Goal: Task Accomplishment & Management: Use online tool/utility

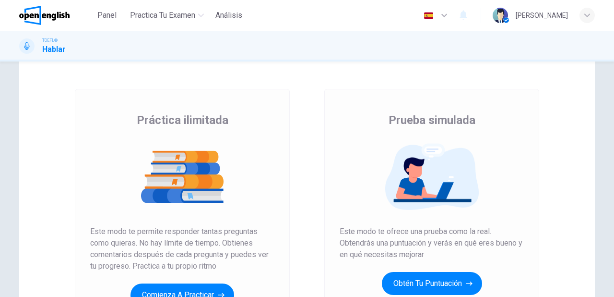
scroll to position [115, 0]
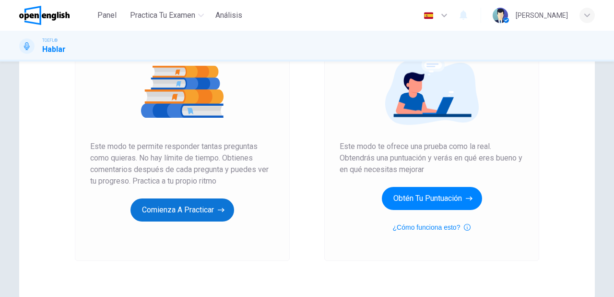
click at [223, 203] on button "Comienza a practicar" at bounding box center [183, 209] width 104 height 23
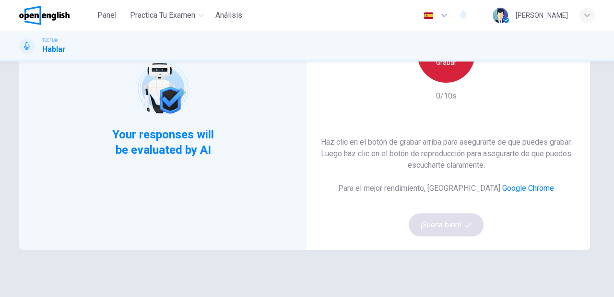
click at [449, 67] on h6 "Grabar" at bounding box center [446, 63] width 21 height 12
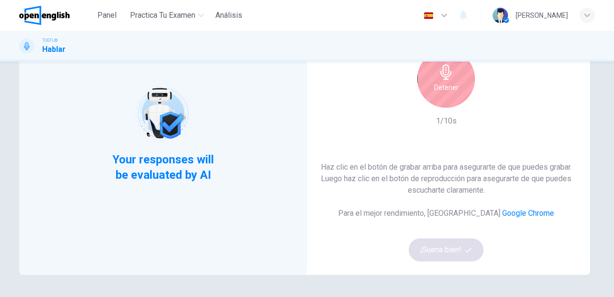
scroll to position [77, 0]
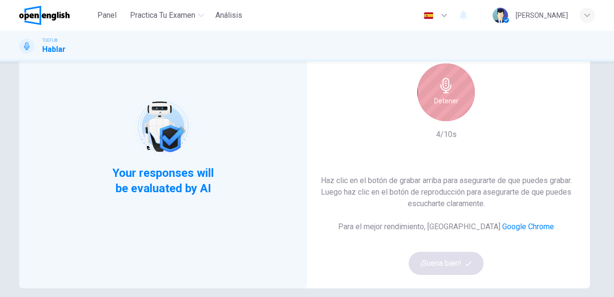
click at [438, 110] on div "Detener" at bounding box center [447, 92] width 58 height 58
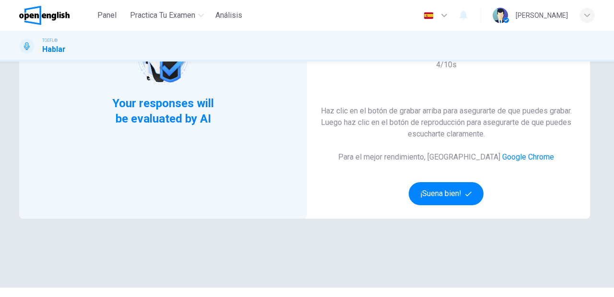
scroll to position [154, 0]
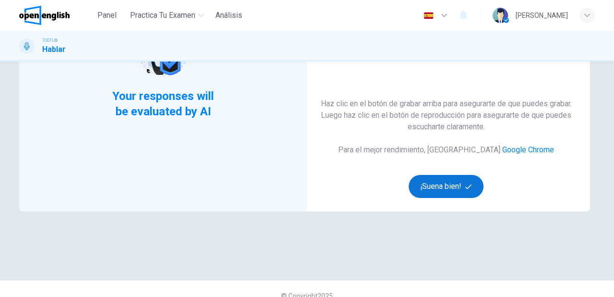
click at [462, 190] on button "¡Suena bien!" at bounding box center [446, 186] width 75 height 23
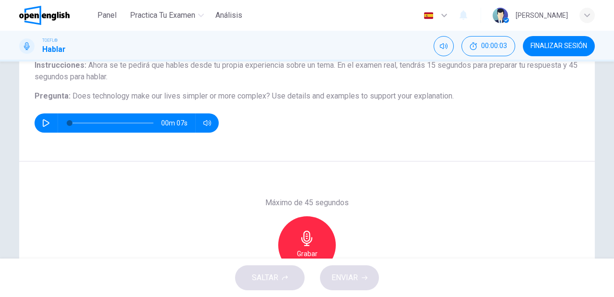
scroll to position [77, 0]
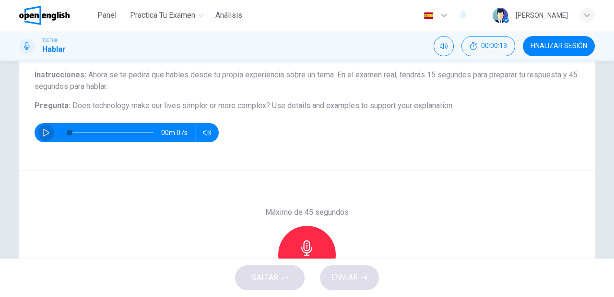
click at [45, 135] on icon "button" at bounding box center [46, 133] width 8 height 8
type input "*"
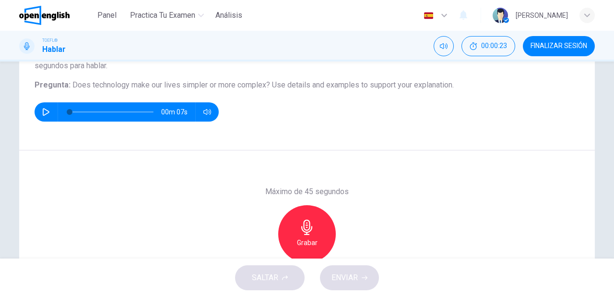
scroll to position [115, 0]
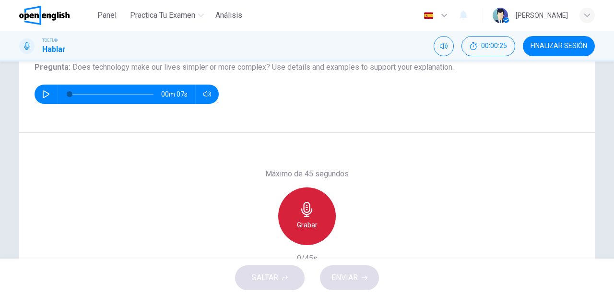
click at [293, 215] on div "Grabar" at bounding box center [307, 216] width 58 height 58
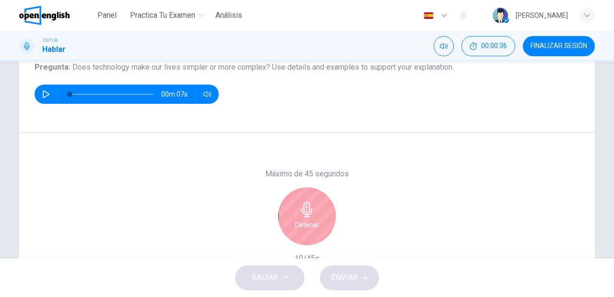
drag, startPoint x: 294, startPoint y: 221, endPoint x: 286, endPoint y: 219, distance: 7.9
click at [292, 221] on div "Detener" at bounding box center [307, 216] width 58 height 58
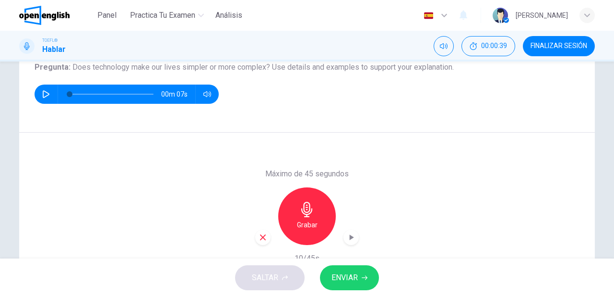
click at [263, 236] on icon "button" at bounding box center [263, 237] width 9 height 9
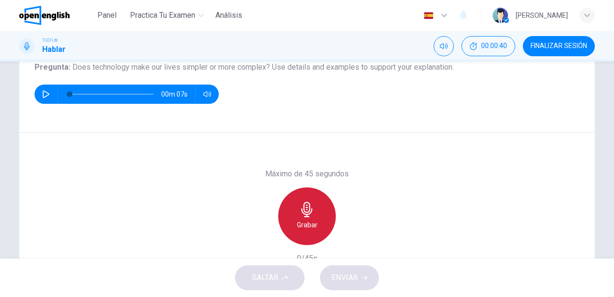
click at [308, 222] on h6 "Grabar" at bounding box center [307, 225] width 21 height 12
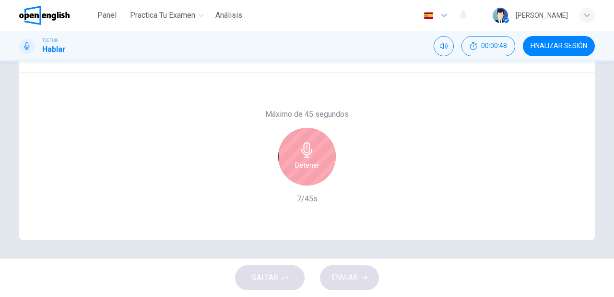
scroll to position [136, 0]
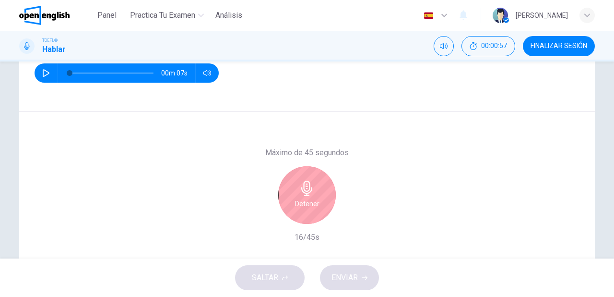
click at [298, 204] on h6 "Detener" at bounding box center [307, 204] width 24 height 12
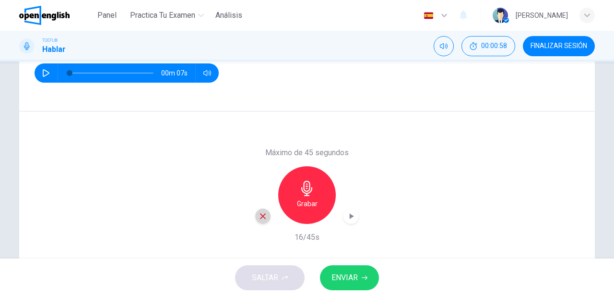
click at [260, 215] on icon "button" at bounding box center [263, 216] width 6 height 6
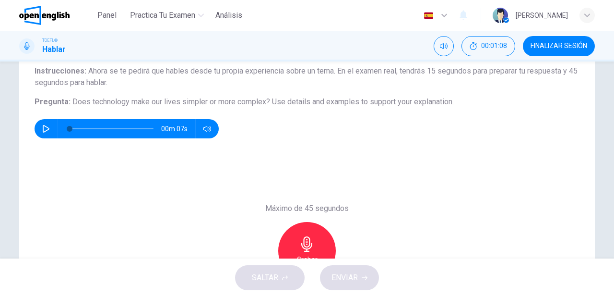
scroll to position [98, 0]
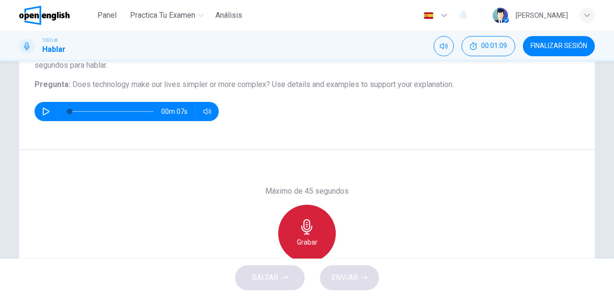
click at [303, 233] on icon "button" at bounding box center [306, 226] width 11 height 15
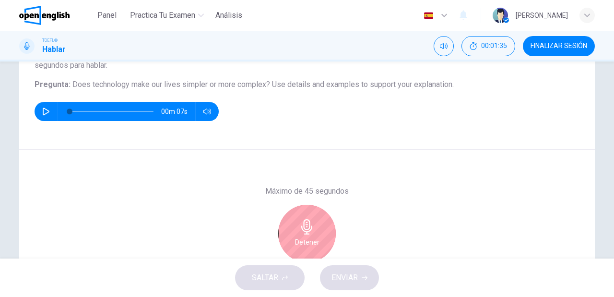
scroll to position [136, 0]
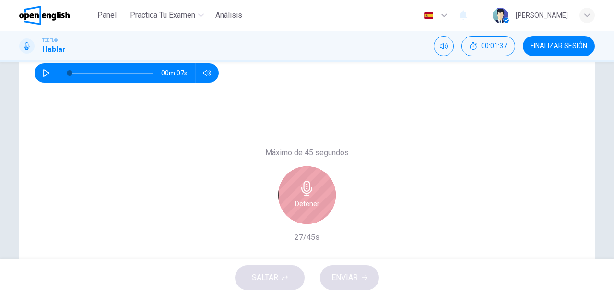
click at [321, 205] on div "Detener" at bounding box center [307, 195] width 58 height 58
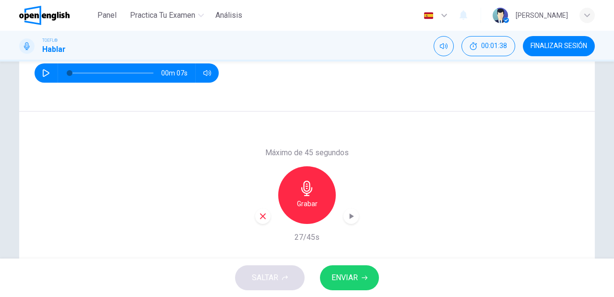
click at [359, 279] on button "ENVIAR" at bounding box center [349, 277] width 59 height 25
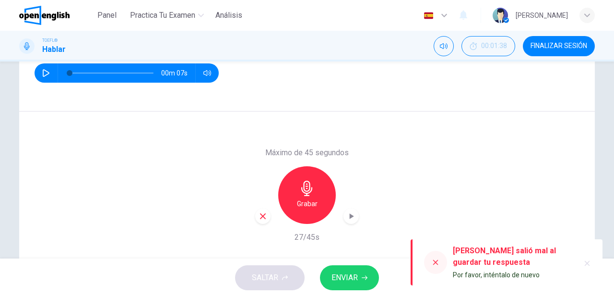
click at [435, 261] on icon at bounding box center [435, 262] width 5 height 5
click at [349, 268] on button "ENVIAR" at bounding box center [349, 277] width 59 height 25
click at [358, 275] on span "ENVIAR" at bounding box center [345, 277] width 26 height 13
click at [434, 264] on icon at bounding box center [435, 262] width 5 height 5
